Goal: Find specific page/section: Find specific page/section

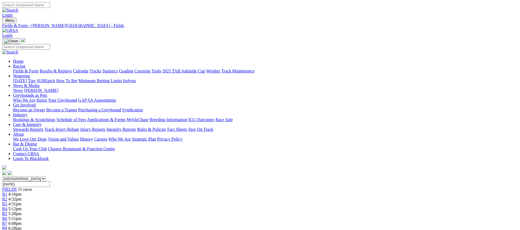
click at [38, 69] on link "Fields & Form" at bounding box center [25, 71] width 25 height 5
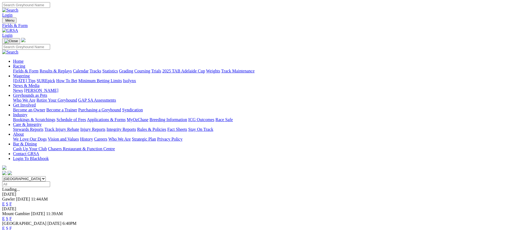
click at [46, 176] on select "South Australia New South Wales Northern Territory Queensland Tasmania Victoria…" at bounding box center [24, 178] width 44 height 5
select select "NSW"
click at [38, 69] on link "Fields & Form" at bounding box center [25, 71] width 25 height 5
